Goal: Task Accomplishment & Management: Use online tool/utility

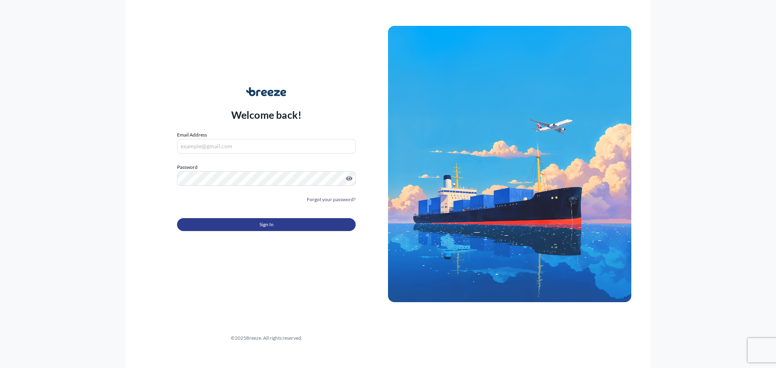
type input "[EMAIL_ADDRESS][DOMAIN_NAME]"
click at [309, 221] on button "Sign In" at bounding box center [266, 224] width 179 height 13
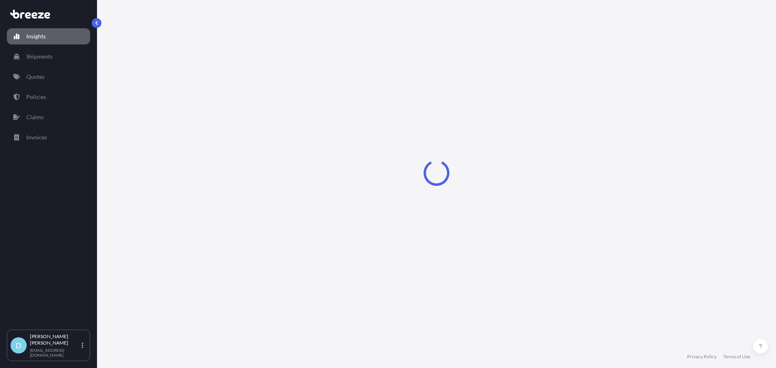
select select "2025"
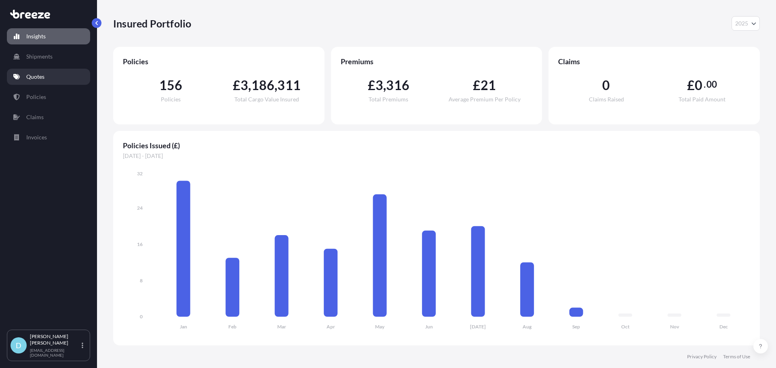
click at [49, 81] on link "Quotes" at bounding box center [48, 77] width 83 height 16
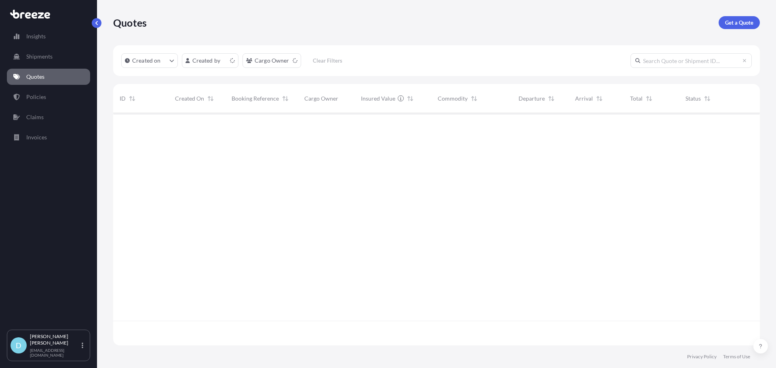
scroll to position [231, 640]
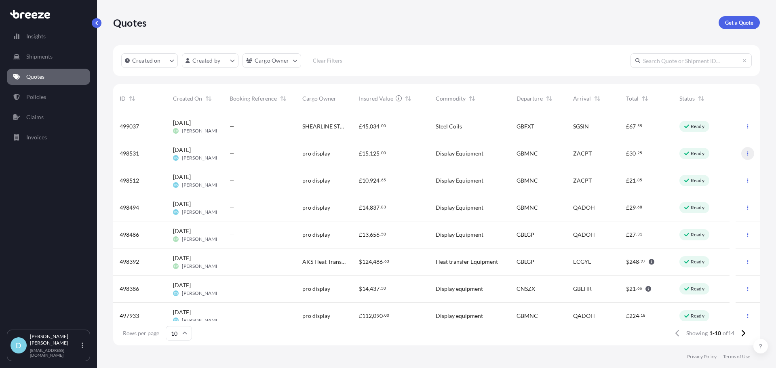
click at [745, 152] on icon "button" at bounding box center [747, 153] width 5 height 5
click at [706, 171] on p "Duplicate quote" at bounding box center [709, 170] width 40 height 8
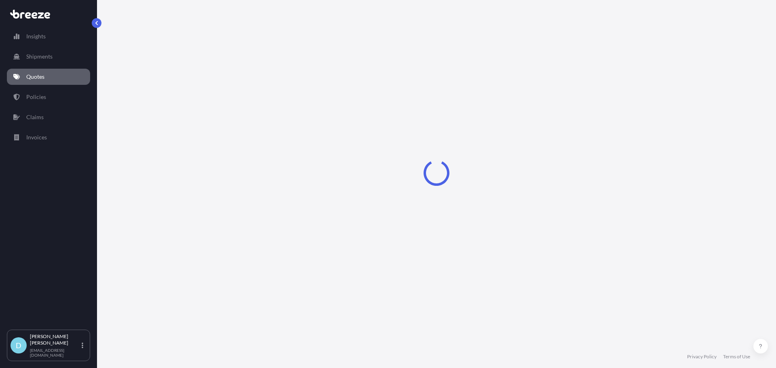
select select "Road"
select select "Air"
select select "Road"
select select "1"
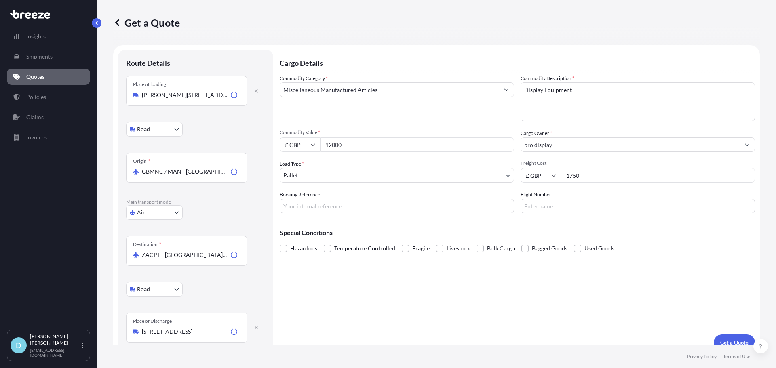
scroll to position [10, 0]
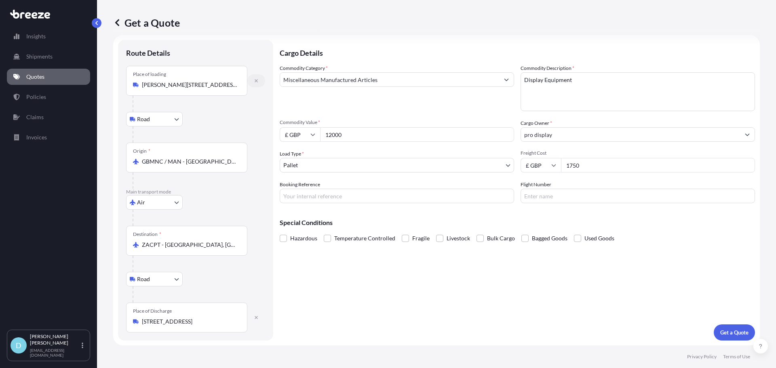
click at [259, 82] on button "button" at bounding box center [256, 80] width 18 height 13
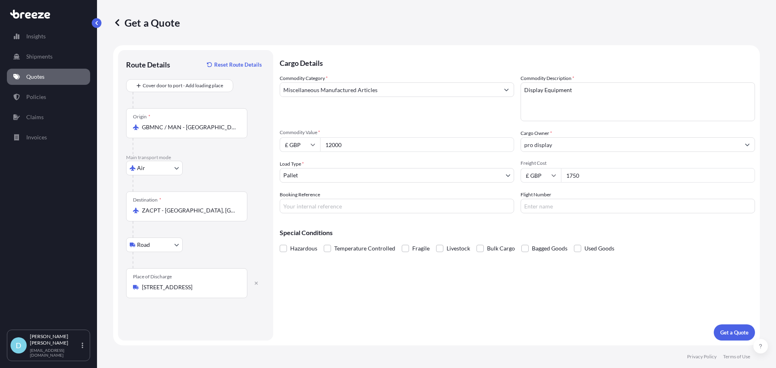
click at [254, 282] on icon "button" at bounding box center [256, 283] width 5 height 5
select select
click at [175, 125] on input "GBMNC / MAN - [GEOGRAPHIC_DATA], [GEOGRAPHIC_DATA]" at bounding box center [189, 127] width 95 height 8
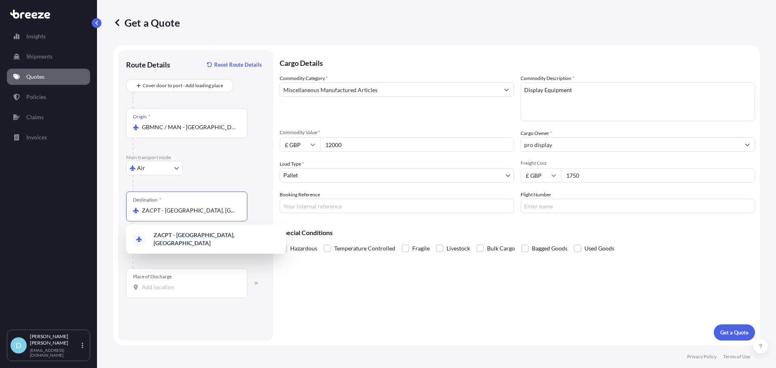
click at [164, 214] on input "ZACPT - [GEOGRAPHIC_DATA], [GEOGRAPHIC_DATA]" at bounding box center [189, 210] width 95 height 8
click at [176, 123] on input "GBMNC / MAN - [GEOGRAPHIC_DATA], [GEOGRAPHIC_DATA]" at bounding box center [189, 127] width 95 height 8
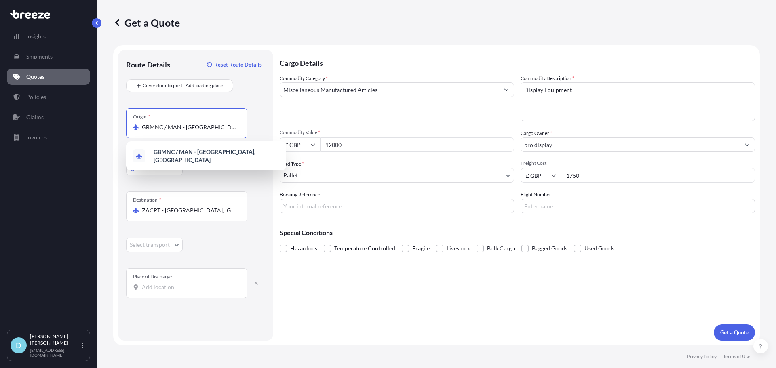
click at [176, 124] on input "GBMNC / MAN - [GEOGRAPHIC_DATA], [GEOGRAPHIC_DATA]" at bounding box center [189, 127] width 95 height 8
click at [179, 156] on span "HK HKG - [GEOGRAPHIC_DATA], [GEOGRAPHIC_DATA]" at bounding box center [217, 156] width 126 height 16
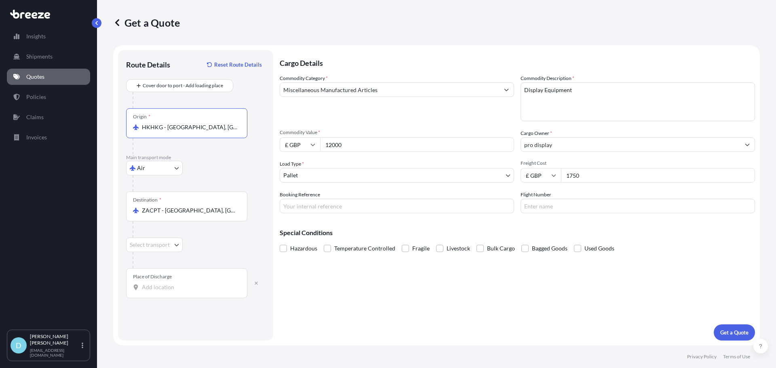
type input "HKHKG - [GEOGRAPHIC_DATA], [GEOGRAPHIC_DATA]"
click at [180, 211] on input "ZACPT - [GEOGRAPHIC_DATA], [GEOGRAPHIC_DATA]" at bounding box center [189, 210] width 95 height 8
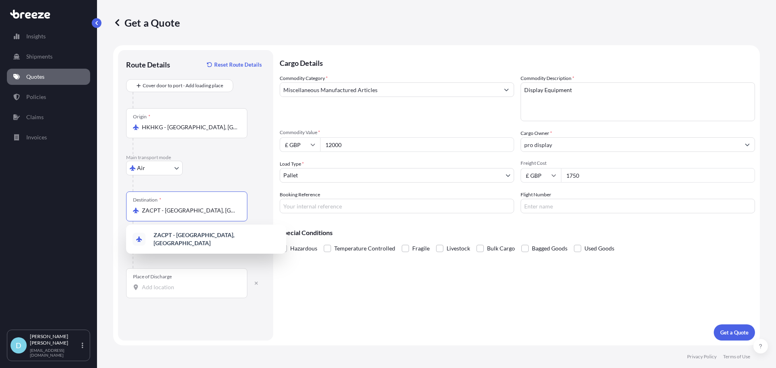
click at [180, 211] on input "ZACPT - [GEOGRAPHIC_DATA], [GEOGRAPHIC_DATA]" at bounding box center [189, 210] width 95 height 8
click at [181, 233] on div "GB LHR - Heathrow Apt/[GEOGRAPHIC_DATA], [GEOGRAPHIC_DATA]" at bounding box center [206, 239] width 154 height 23
type input "GBLHR - Heathrow Apt/[GEOGRAPHIC_DATA], [GEOGRAPHIC_DATA]"
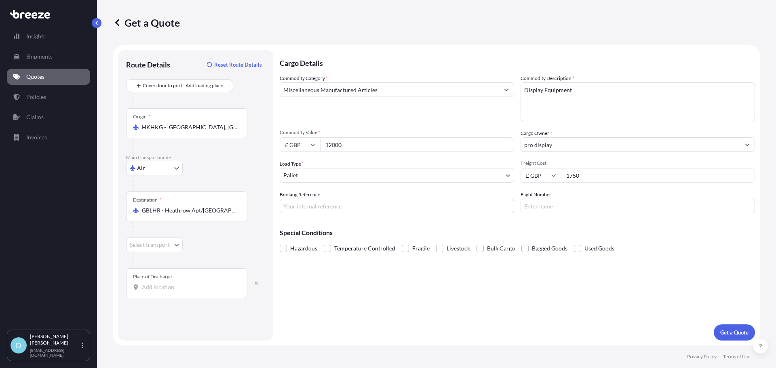
click at [178, 280] on div "Place of Discharge" at bounding box center [186, 283] width 121 height 30
click at [178, 283] on input "Place of Discharge" at bounding box center [189, 287] width 95 height 8
click at [158, 252] on div at bounding box center [199, 260] width 133 height 16
click at [157, 247] on body "1 option available. 0 options available. 1 option available. 0 options availabl…" at bounding box center [388, 184] width 776 height 368
click at [157, 261] on div "Road" at bounding box center [154, 266] width 50 height 15
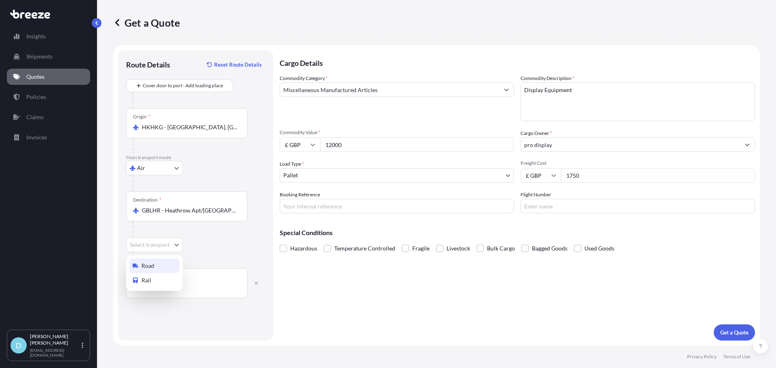
select select "Road"
click at [172, 285] on input "Place of Discharge" at bounding box center [189, 287] width 95 height 8
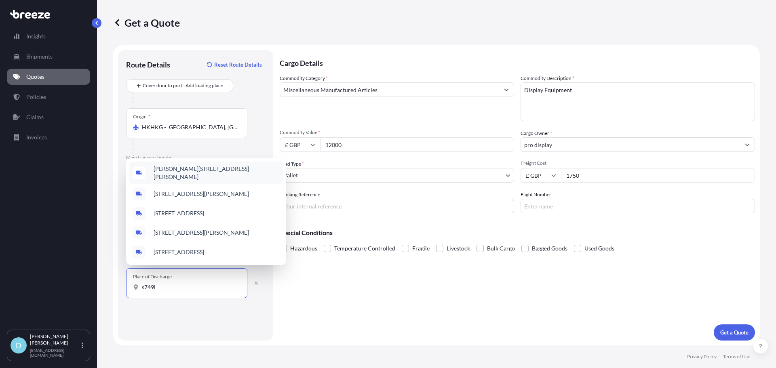
click at [230, 178] on span "[PERSON_NAME][STREET_ADDRESS][PERSON_NAME]" at bounding box center [217, 173] width 126 height 16
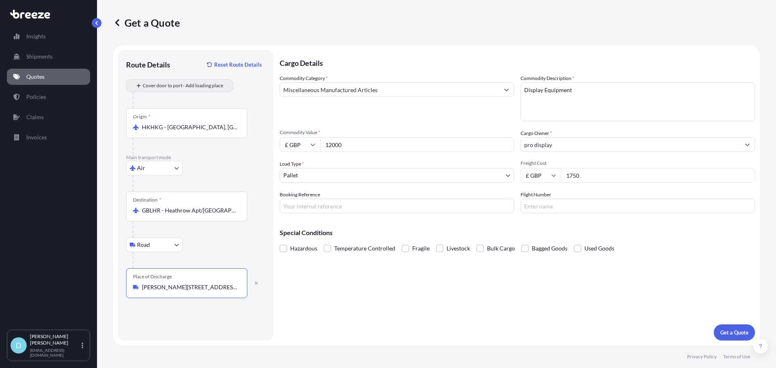
type input "[PERSON_NAME][STREET_ADDRESS][PERSON_NAME]"
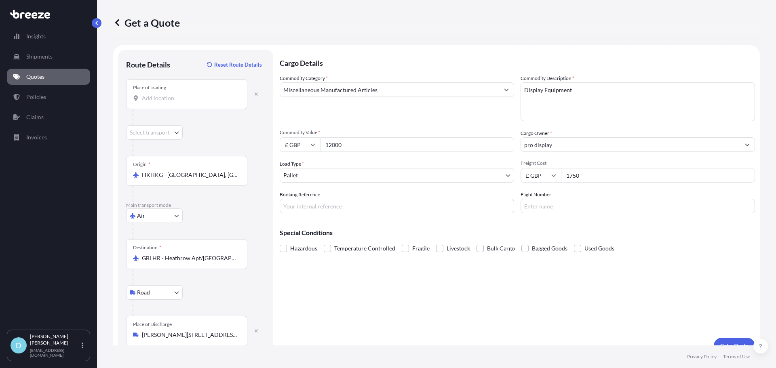
click at [194, 99] on input "Place of loading" at bounding box center [189, 98] width 95 height 8
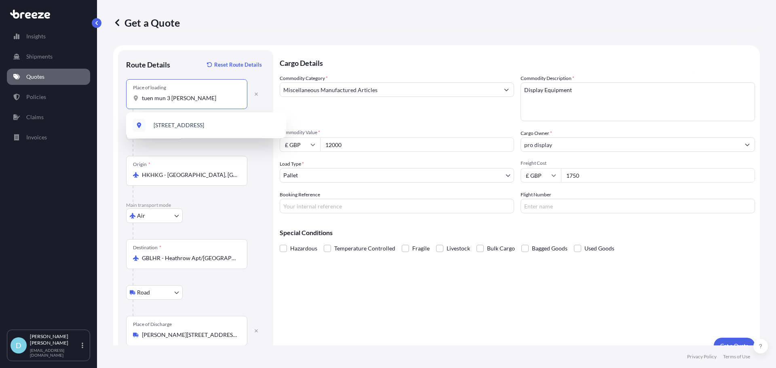
drag, startPoint x: 196, startPoint y: 97, endPoint x: 164, endPoint y: 103, distance: 31.8
click at [164, 103] on div "Place of loading tuen mun 3 [PERSON_NAME]" at bounding box center [186, 94] width 121 height 30
type input "t"
click at [180, 128] on span "[STREET_ADDRESS]" at bounding box center [179, 125] width 51 height 8
type input "[STREET_ADDRESS]"
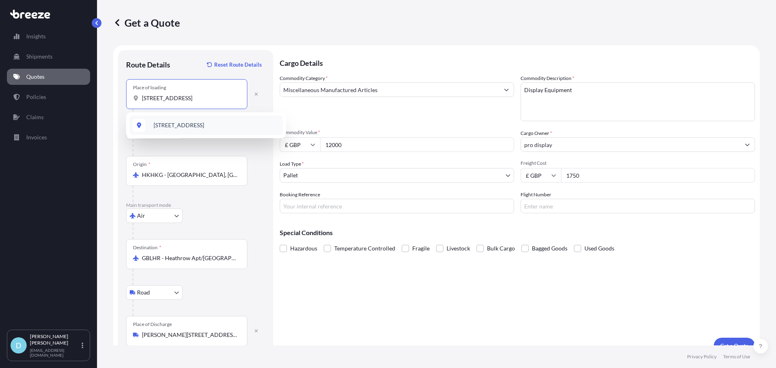
select select "Road"
type input "[STREET_ADDRESS]"
drag, startPoint x: 395, startPoint y: 145, endPoint x: 275, endPoint y: 147, distance: 119.6
click at [275, 147] on form "Route Details Reset Route Details Place of loading [STREET_ADDRESS][GEOGRAPHIC_…" at bounding box center [436, 202] width 646 height 314
click at [286, 146] on input "£ GBP" at bounding box center [300, 144] width 40 height 15
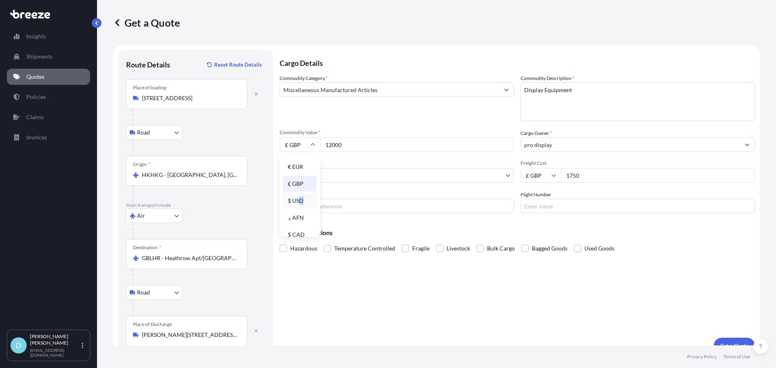
click at [301, 197] on div "$ USD" at bounding box center [300, 200] width 34 height 15
type input "$ USD"
drag, startPoint x: 354, startPoint y: 144, endPoint x: 324, endPoint y: 144, distance: 30.3
click at [324, 144] on input "12000" at bounding box center [417, 144] width 194 height 15
type input "400"
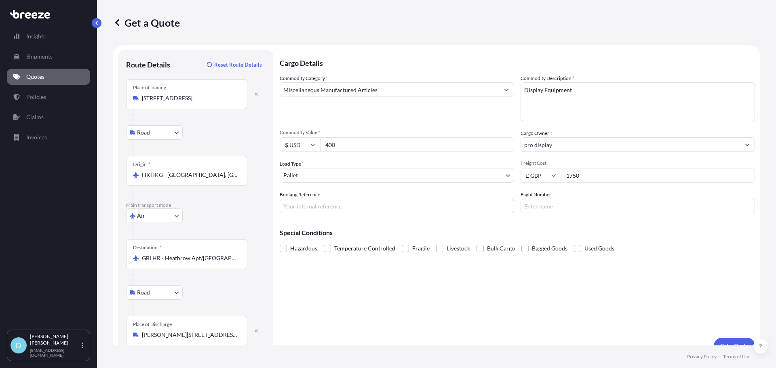
drag, startPoint x: 590, startPoint y: 168, endPoint x: 590, endPoint y: 173, distance: 4.9
click at [590, 169] on input "1750" at bounding box center [658, 175] width 194 height 15
drag, startPoint x: 573, startPoint y: 174, endPoint x: 523, endPoint y: 174, distance: 50.5
click at [524, 174] on div "£ GBP 1750" at bounding box center [637, 175] width 234 height 15
type input "1622.22"
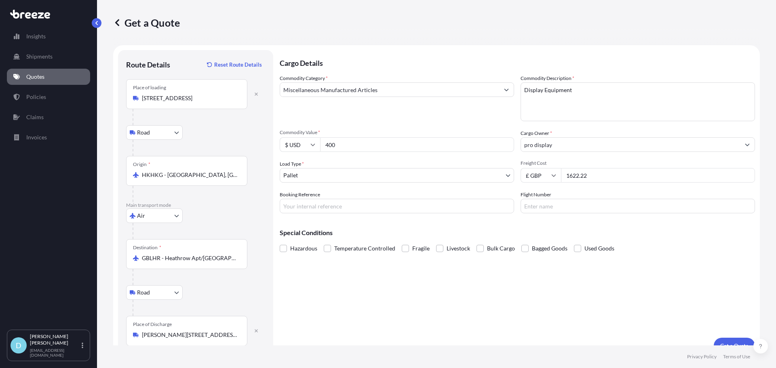
click at [617, 222] on div "Special Conditions Hazardous Temperature Controlled Fragile Livestock Bulk Carg…" at bounding box center [517, 237] width 475 height 35
click at [728, 342] on p "Get a Quote" at bounding box center [734, 346] width 28 height 8
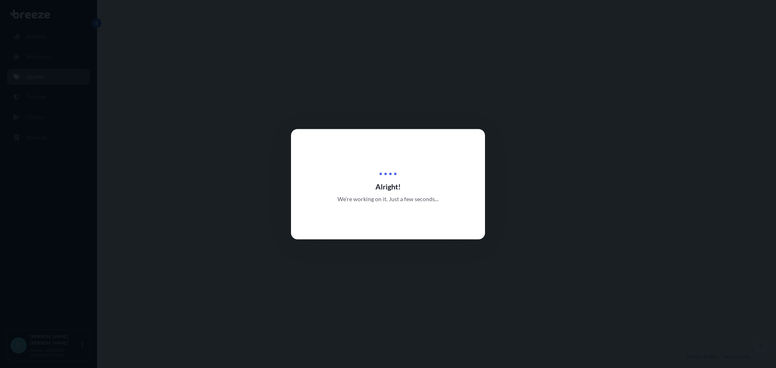
select select "Road"
select select "Air"
select select "Road"
select select "1"
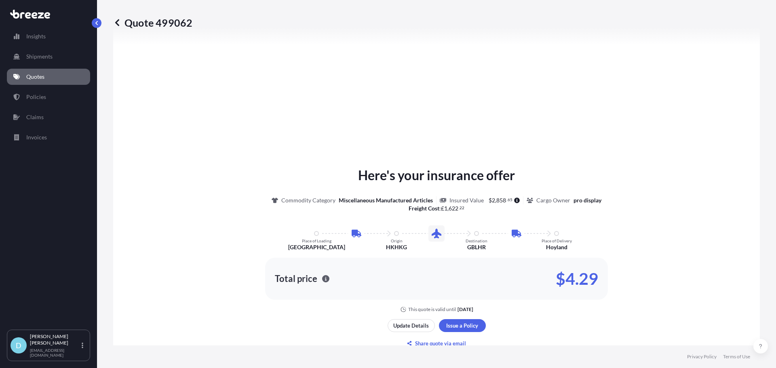
scroll to position [444, 0]
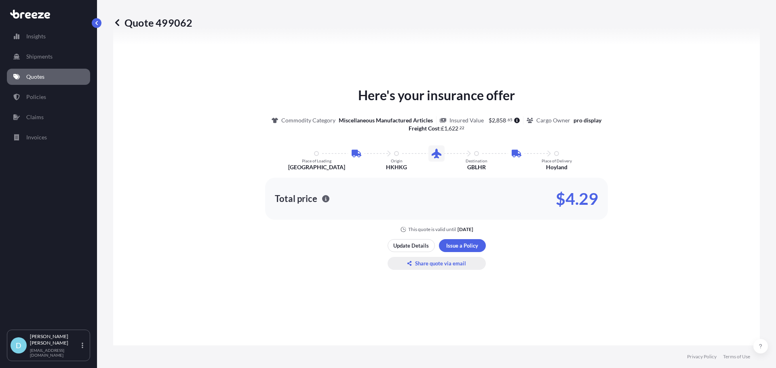
click at [434, 263] on p "Share quote via email" at bounding box center [440, 263] width 51 height 8
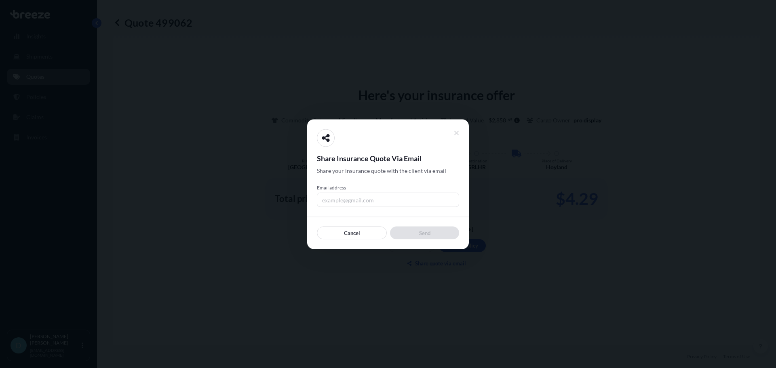
click at [404, 195] on input "Email address" at bounding box center [388, 199] width 142 height 15
type input "[PERSON_NAME][EMAIL_ADDRESS][DOMAIN_NAME]"
